Goal: Book appointment/travel/reservation

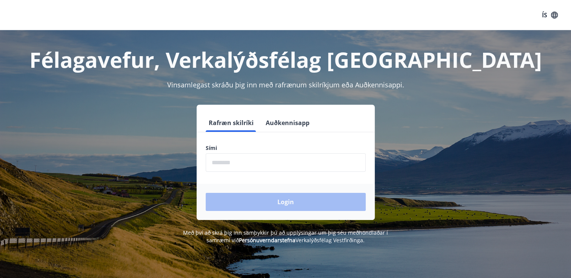
click at [246, 161] on input "phone" at bounding box center [286, 163] width 160 height 18
type input "********"
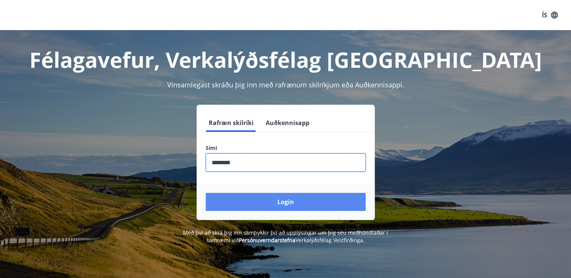
click at [305, 200] on button "Login" at bounding box center [286, 202] width 160 height 18
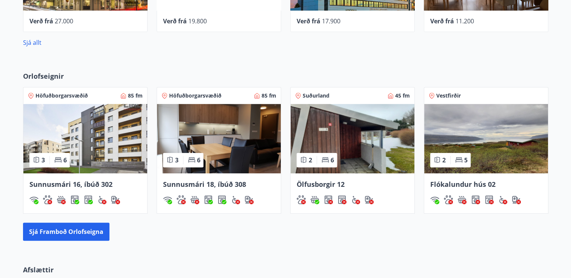
scroll to position [528, 0]
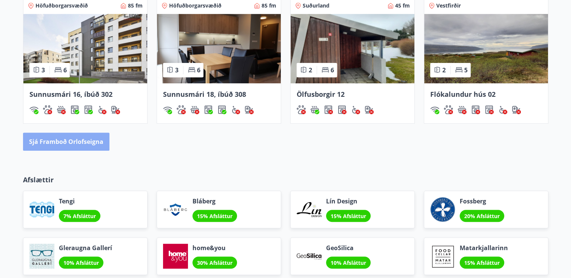
click at [79, 146] on button "Sjá framboð orlofseigna" at bounding box center [66, 142] width 86 height 18
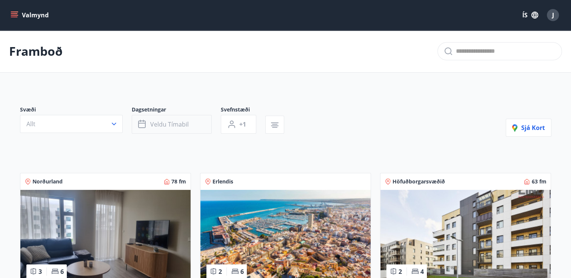
click at [157, 127] on span "Veldu tímabil" at bounding box center [169, 124] width 38 height 8
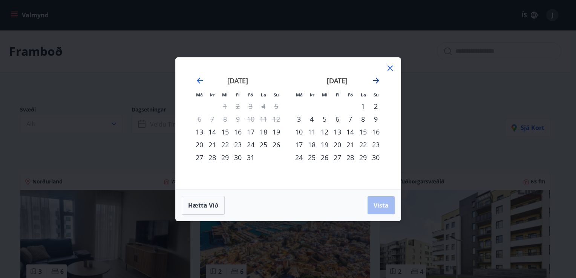
click at [376, 81] on icon "Move forward to switch to the next month." at bounding box center [376, 81] width 6 height 6
click at [335, 121] on div "11" at bounding box center [337, 119] width 13 height 13
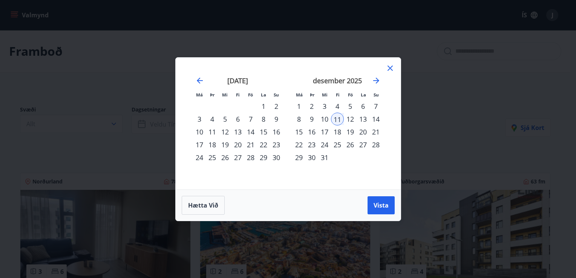
click at [379, 122] on div "14" at bounding box center [376, 119] width 13 height 13
click at [389, 203] on button "Vista" at bounding box center [381, 206] width 27 height 18
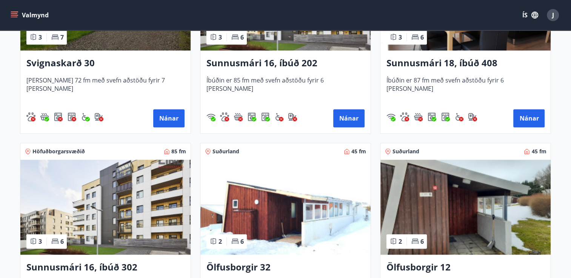
scroll to position [528, 0]
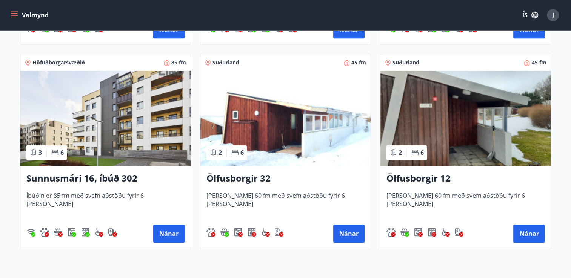
click at [104, 146] on img at bounding box center [105, 118] width 170 height 95
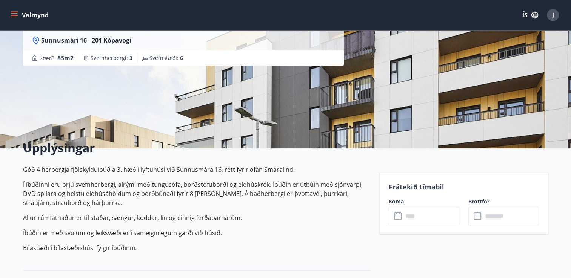
scroll to position [151, 0]
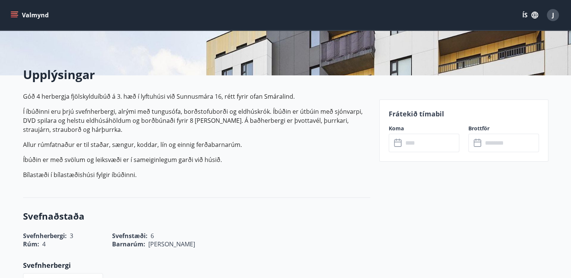
click at [408, 146] on input "text" at bounding box center [431, 143] width 56 height 18
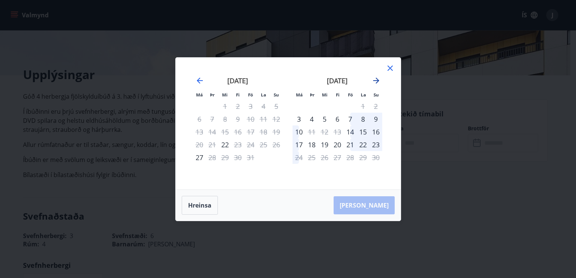
click at [376, 81] on icon "Move forward to switch to the next month." at bounding box center [376, 81] width 6 height 6
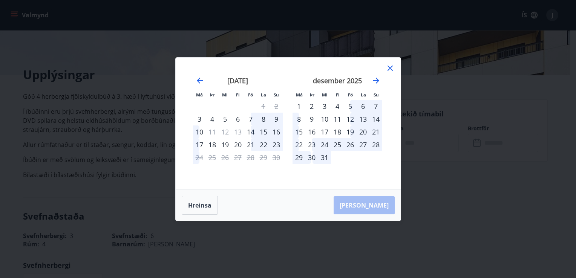
click at [338, 120] on div "11" at bounding box center [337, 119] width 13 height 13
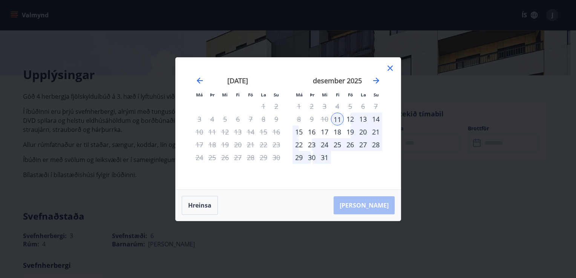
click at [379, 121] on div "14" at bounding box center [376, 119] width 13 height 13
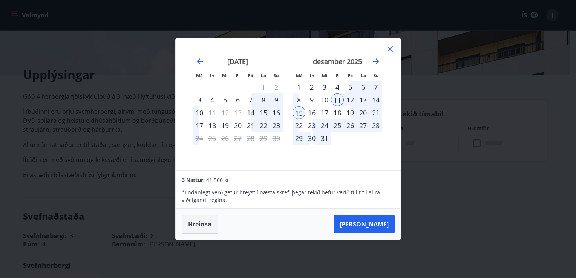
click at [193, 229] on button "Hreinsa" at bounding box center [200, 224] width 36 height 19
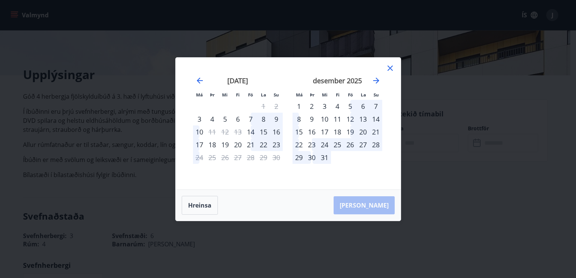
click at [387, 68] on icon at bounding box center [390, 68] width 9 height 9
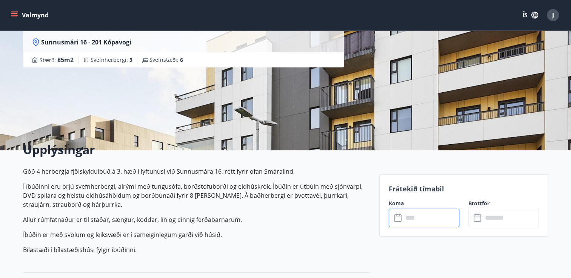
scroll to position [0, 0]
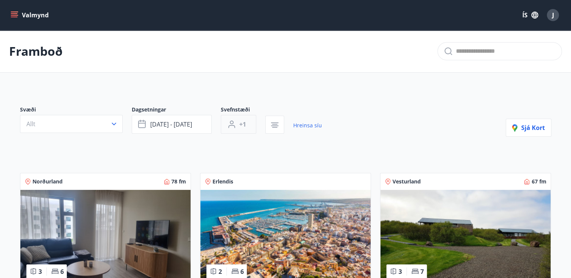
click at [246, 126] on button "+1" at bounding box center [238, 124] width 35 height 19
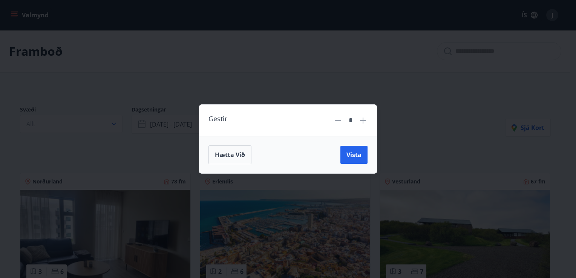
click at [363, 121] on icon at bounding box center [363, 121] width 6 height 6
type input "*"
click at [359, 152] on span "Vista" at bounding box center [354, 155] width 15 height 8
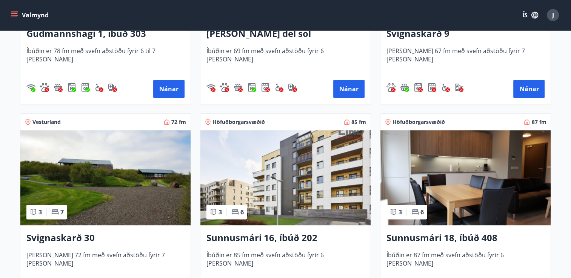
scroll to position [183, 0]
